Goal: Transaction & Acquisition: Book appointment/travel/reservation

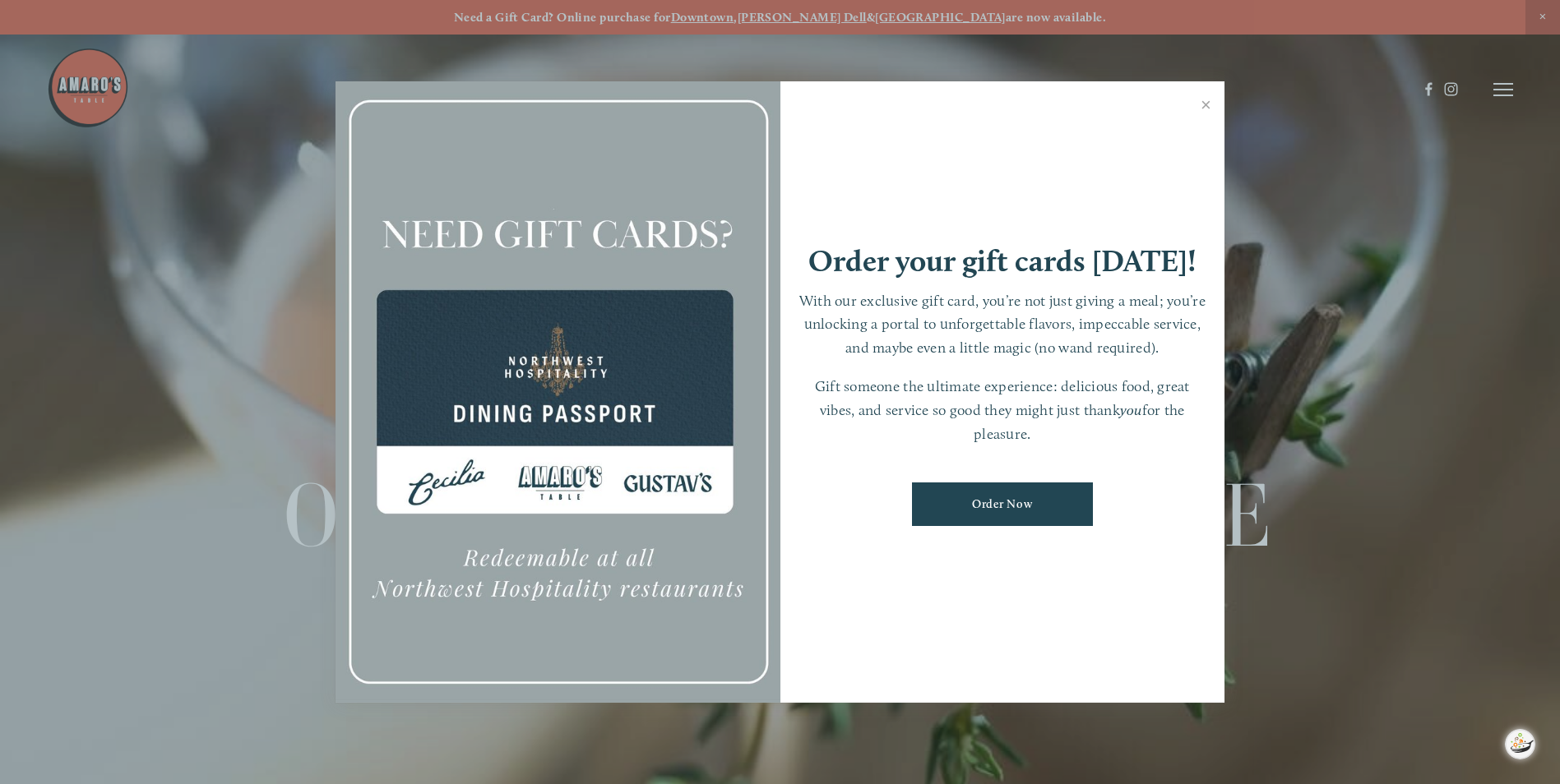
drag, startPoint x: 1207, startPoint y: 100, endPoint x: 1192, endPoint y: 112, distance: 19.2
click at [1207, 100] on link "Close" at bounding box center [1206, 107] width 32 height 46
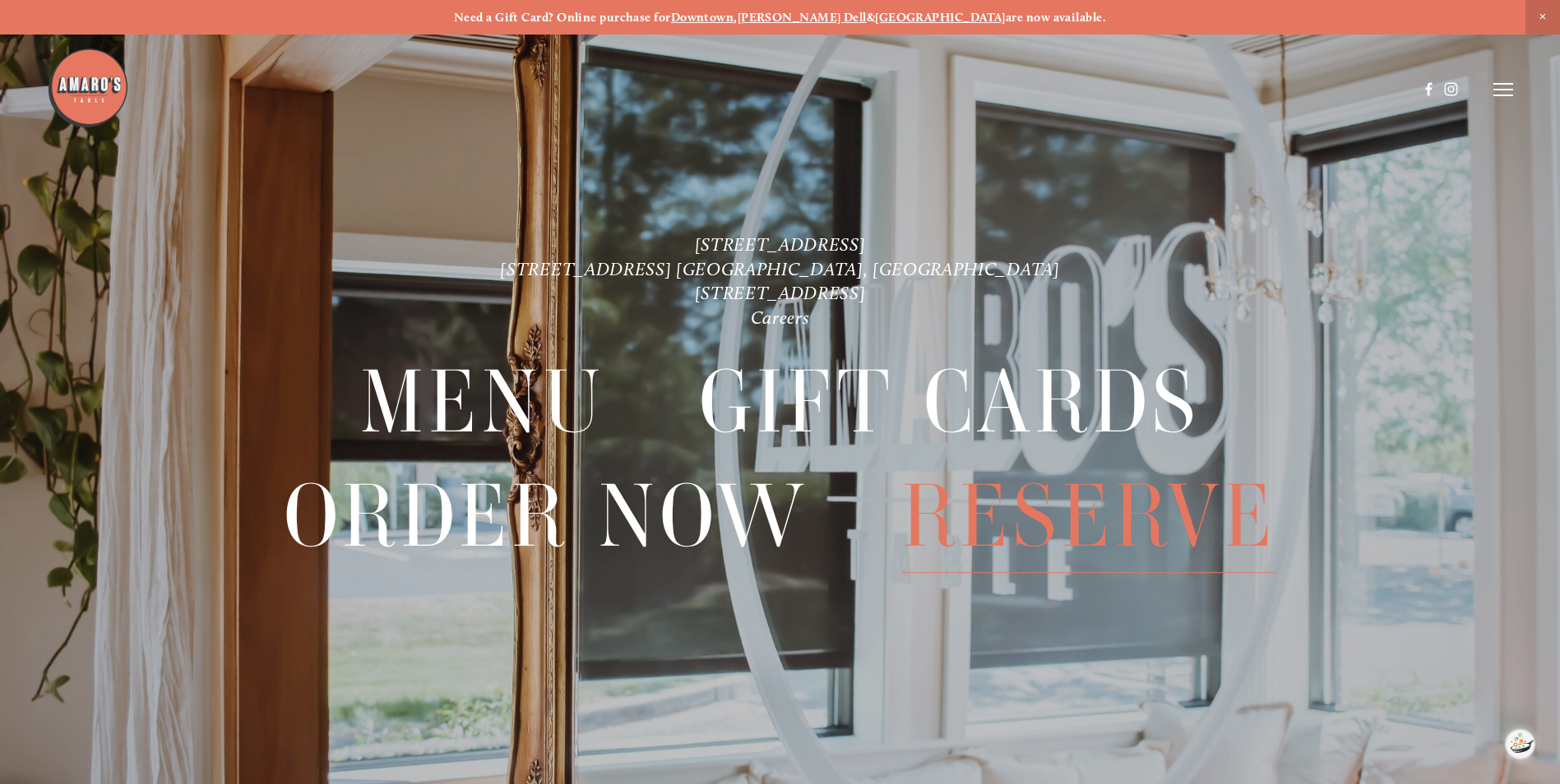
click at [1088, 515] on span "Reserve" at bounding box center [1088, 516] width 374 height 113
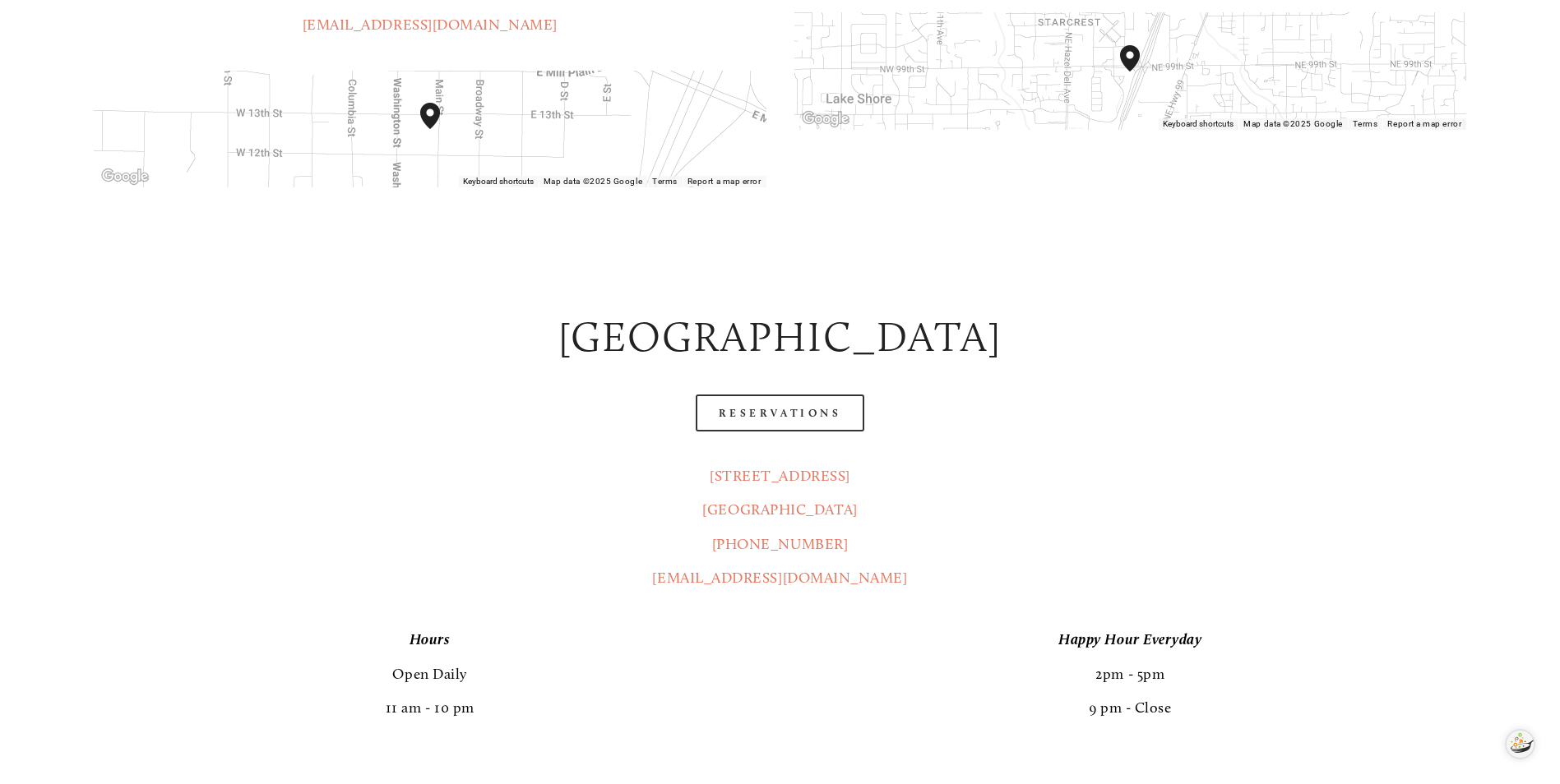
scroll to position [822, 0]
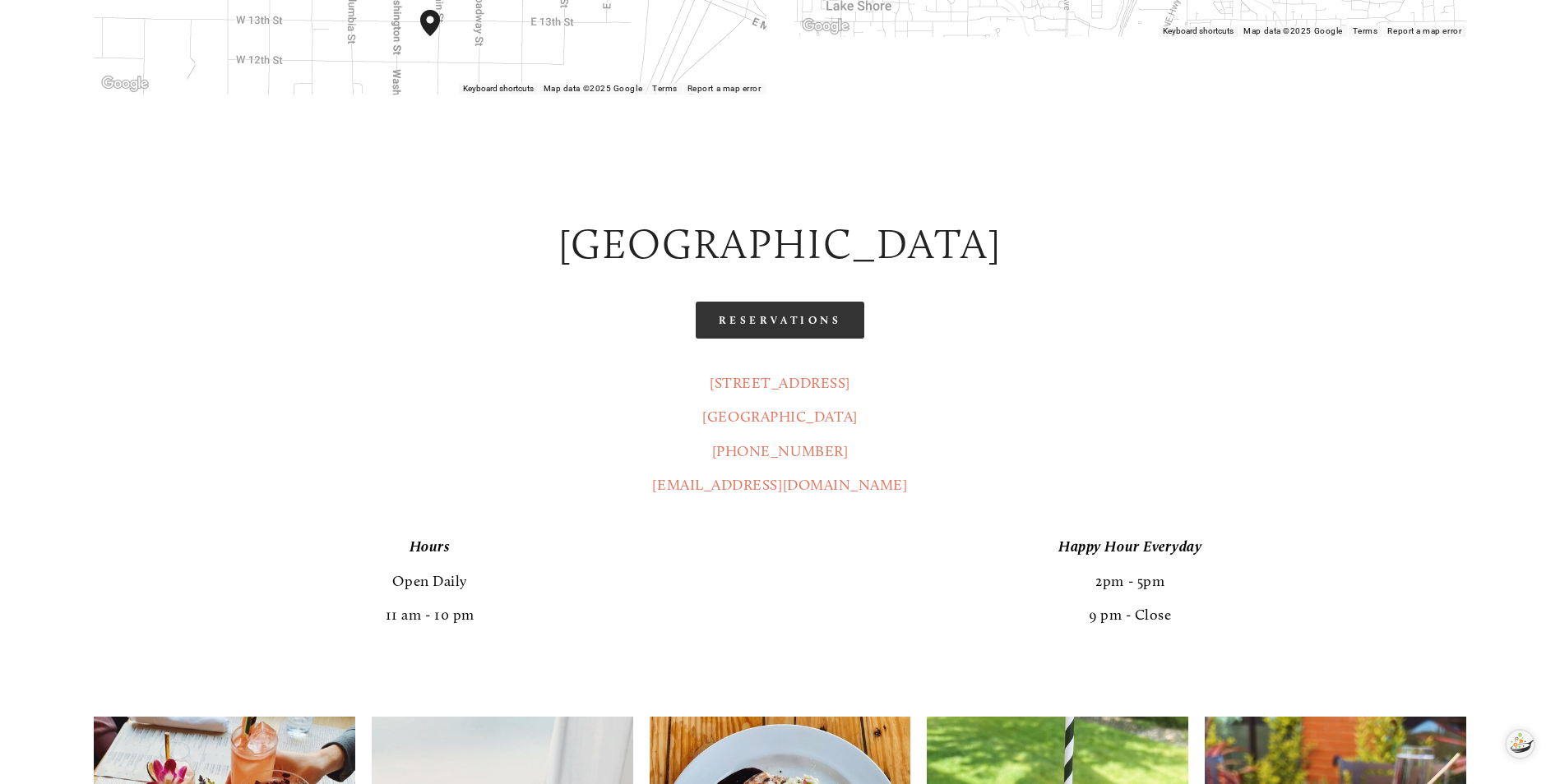
click at [753, 302] on link "Reservations" at bounding box center [780, 320] width 170 height 37
click at [777, 302] on link "Reservations" at bounding box center [780, 320] width 170 height 37
